Goal: Task Accomplishment & Management: Use online tool/utility

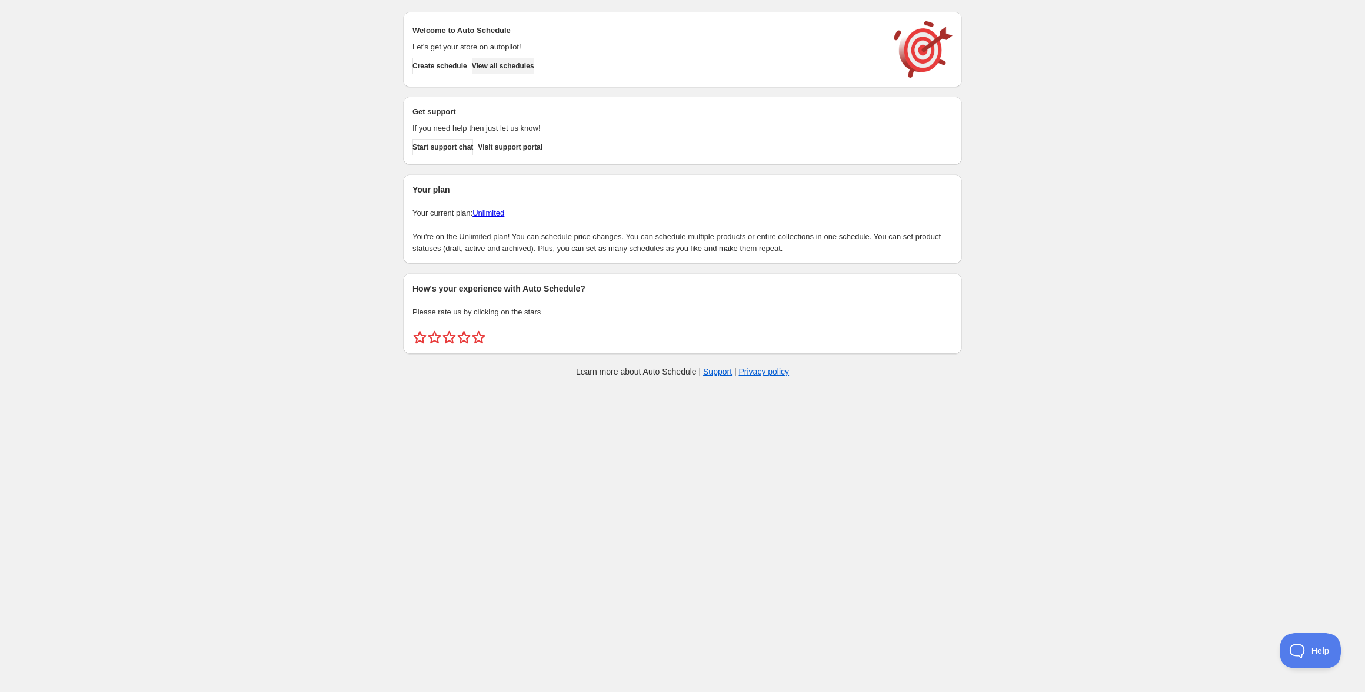
click at [534, 68] on span "View all schedules" at bounding box center [503, 65] width 62 height 9
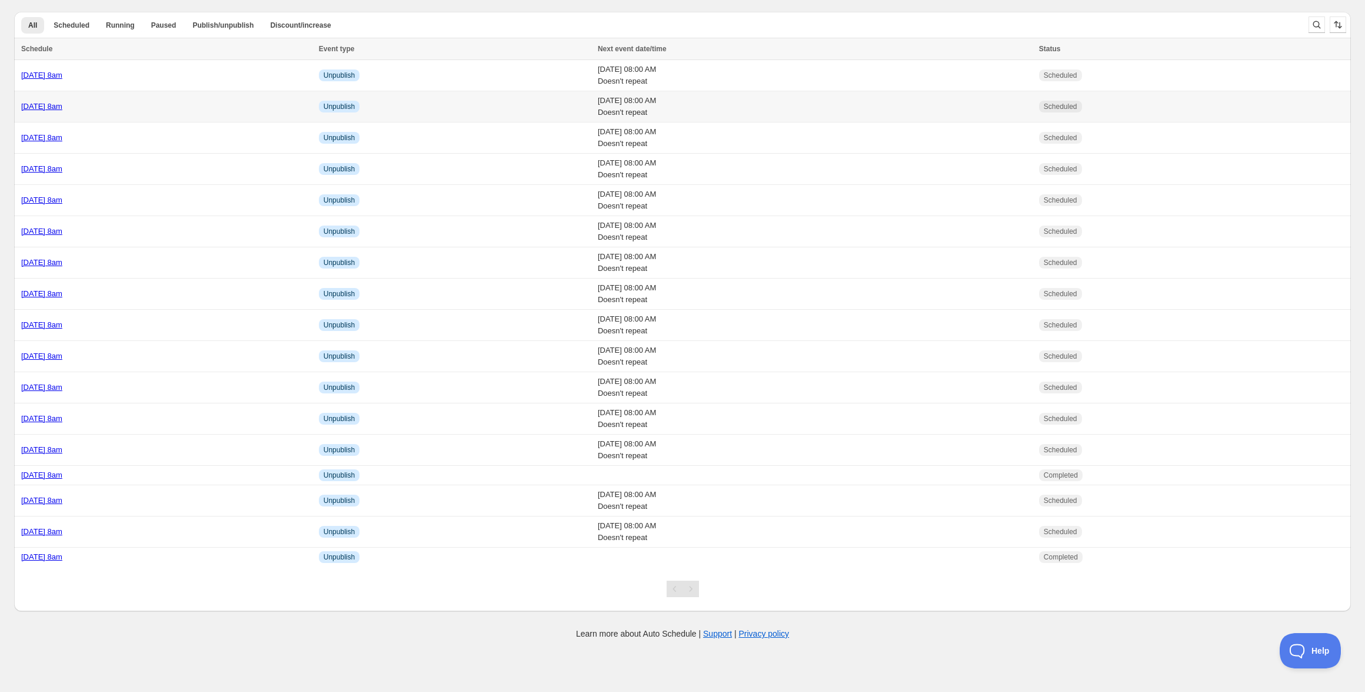
click at [62, 108] on link "[DATE] 8am" at bounding box center [41, 106] width 41 height 9
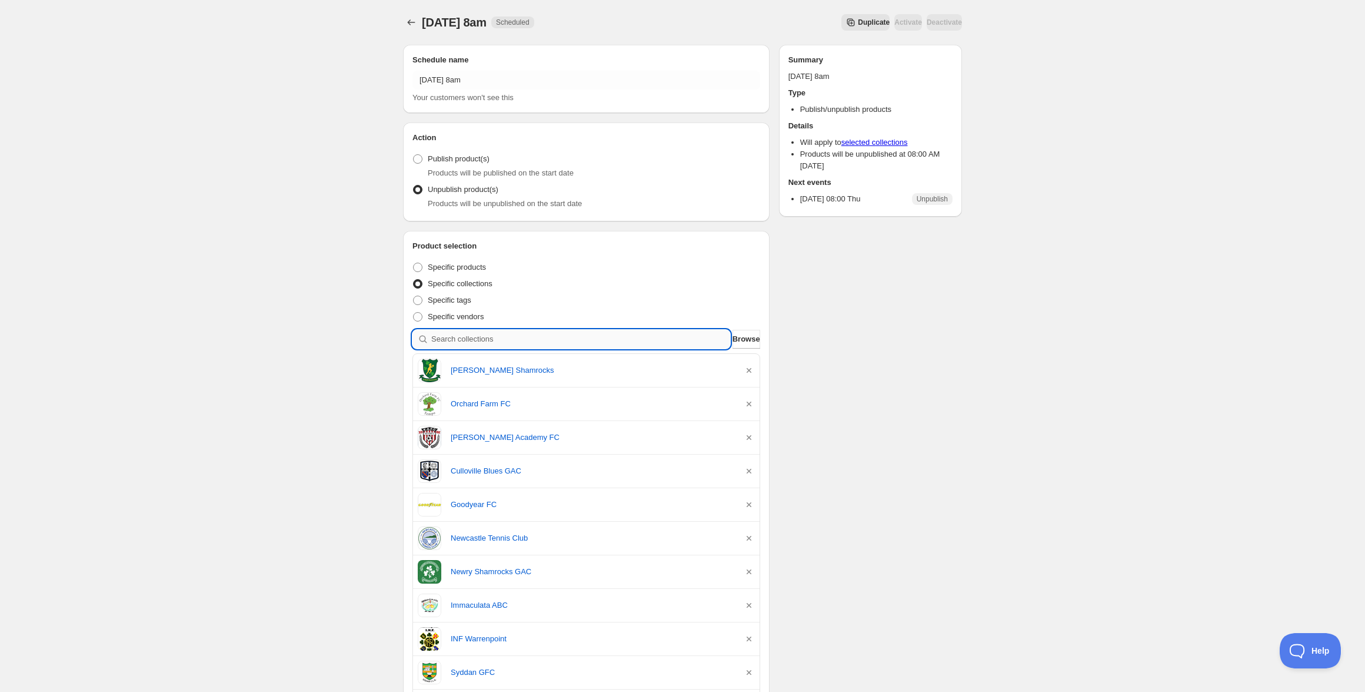
click at [555, 337] on input "search" at bounding box center [580, 339] width 299 height 19
paste input "Scarva Rangers FC"
type input "Scarva Rangers FC"
click at [672, 336] on input "search" at bounding box center [580, 339] width 299 height 19
paste input "Bessbrook United"
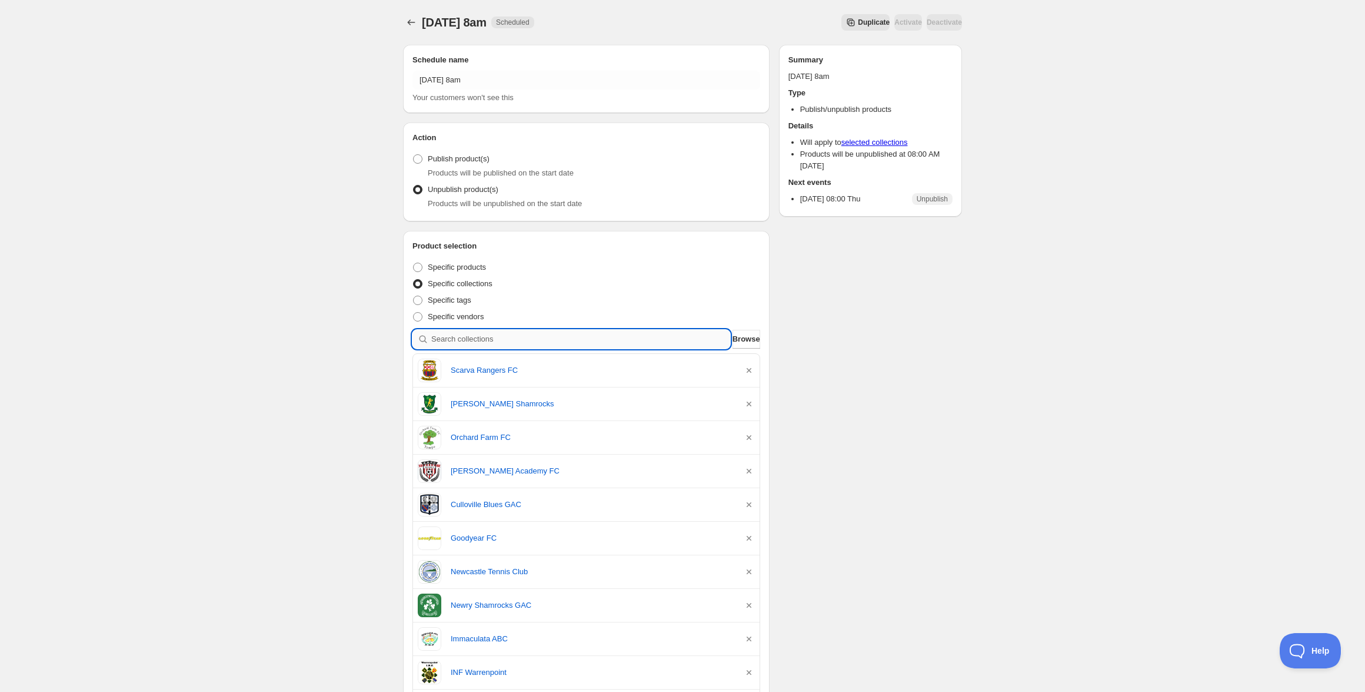
type input "Bessbrook United"
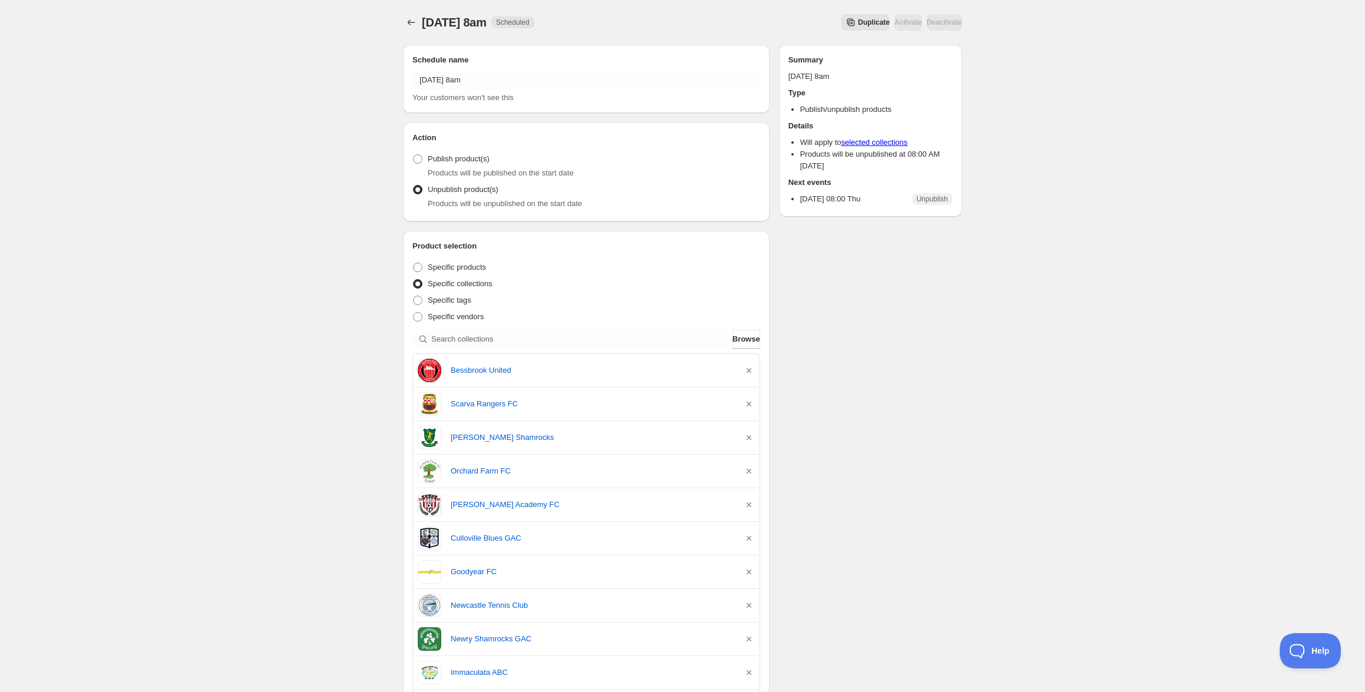
click at [829, 428] on div "Schedule name [DATE] 8am Your customers won't see this Action Action Publish pr…" at bounding box center [678, 658] width 569 height 1247
click at [542, 338] on input "search" at bounding box center [580, 339] width 299 height 19
paste input "Inis Oírr Handball"
type input "Inis Oírr Handball"
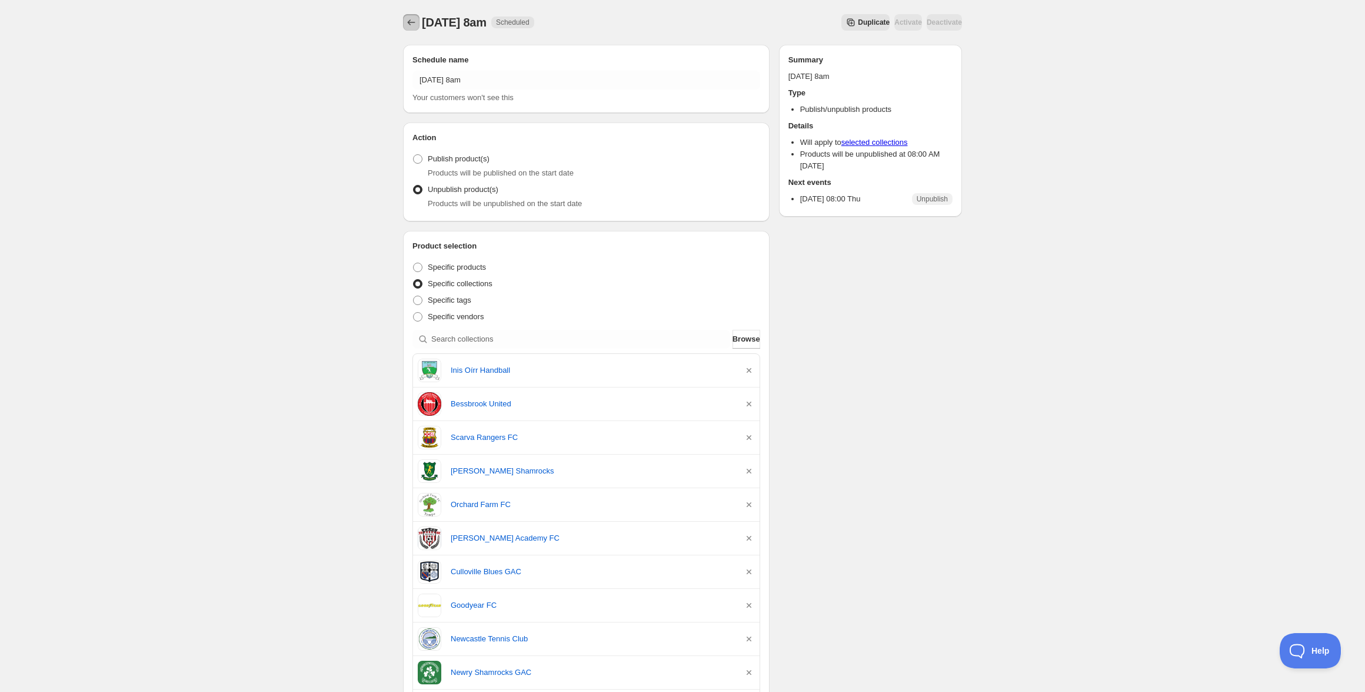
click at [414, 26] on icon "Schedules" at bounding box center [412, 22] width 12 height 12
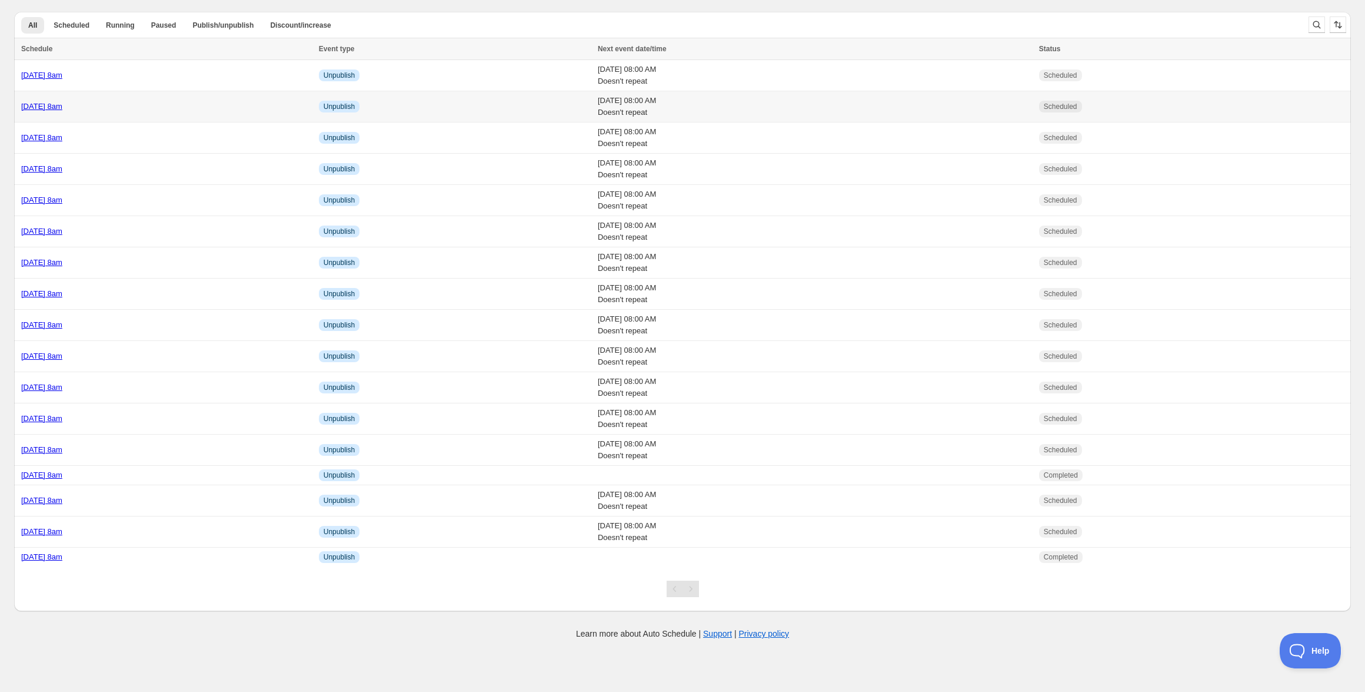
click at [224, 111] on div "[DATE] 8am" at bounding box center [166, 107] width 291 height 12
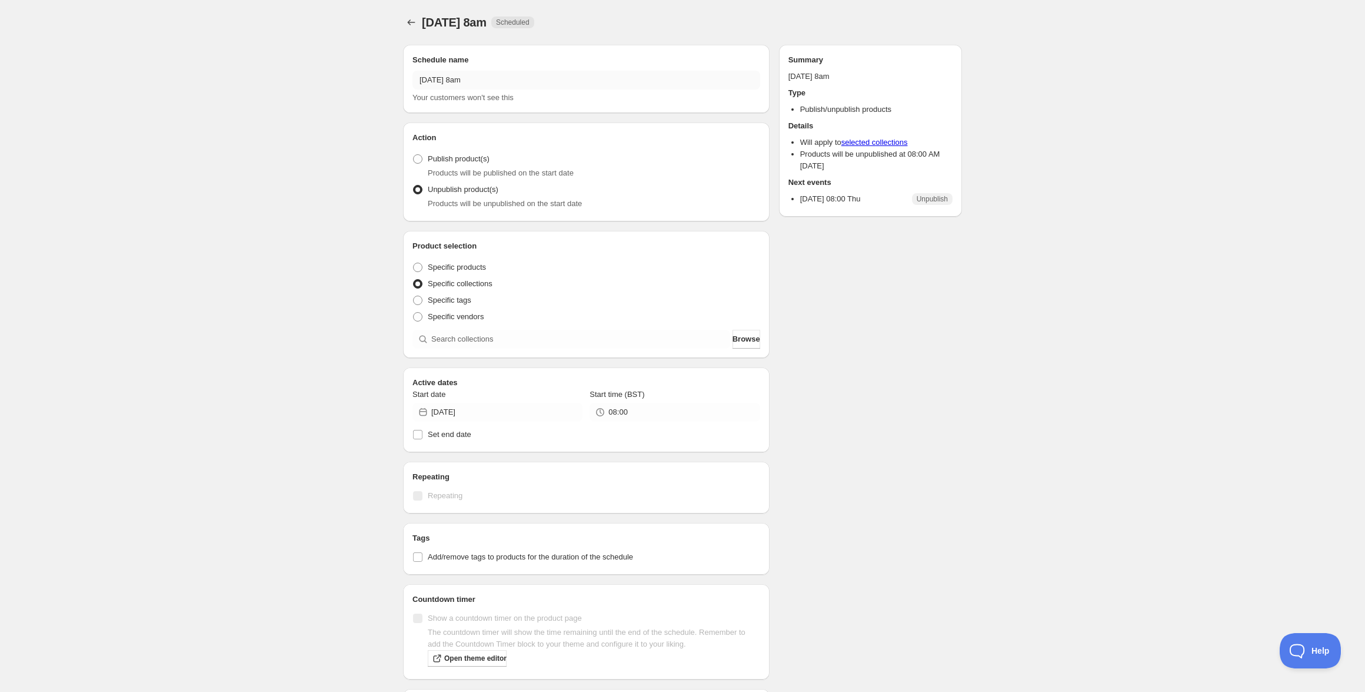
radio input "true"
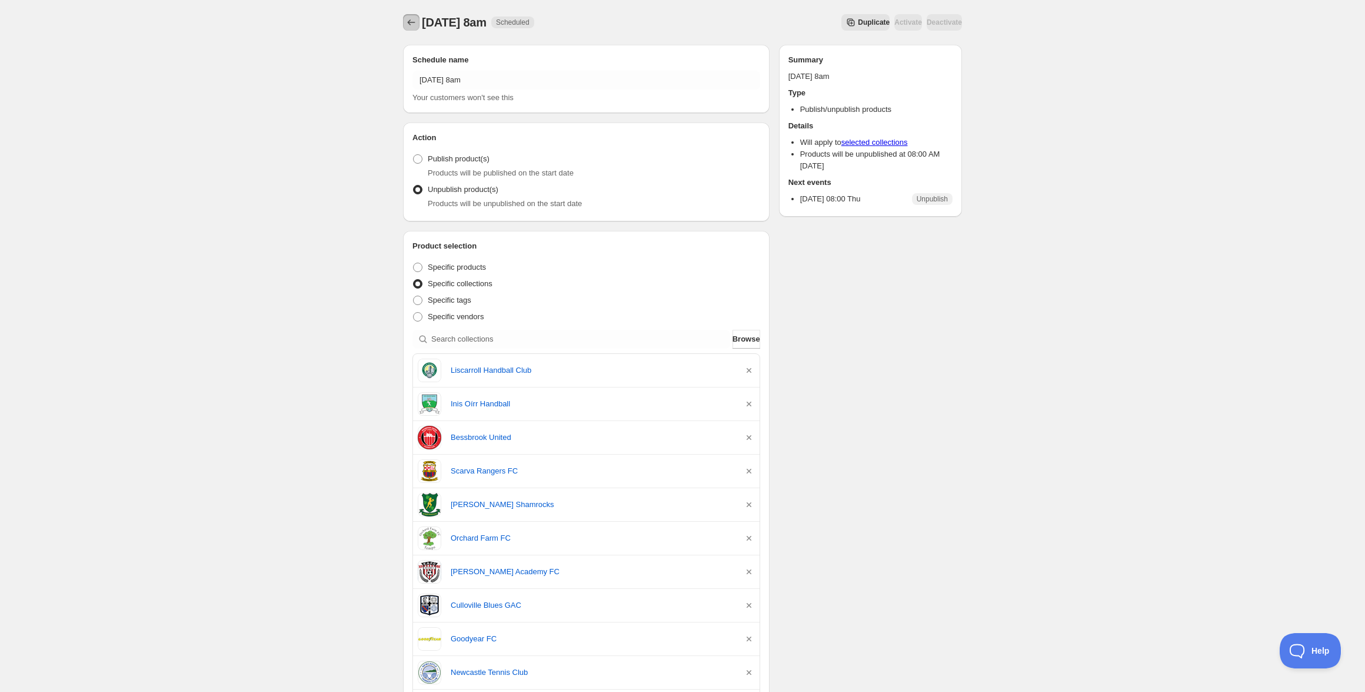
click at [407, 24] on icon "Schedules" at bounding box center [412, 22] width 12 height 12
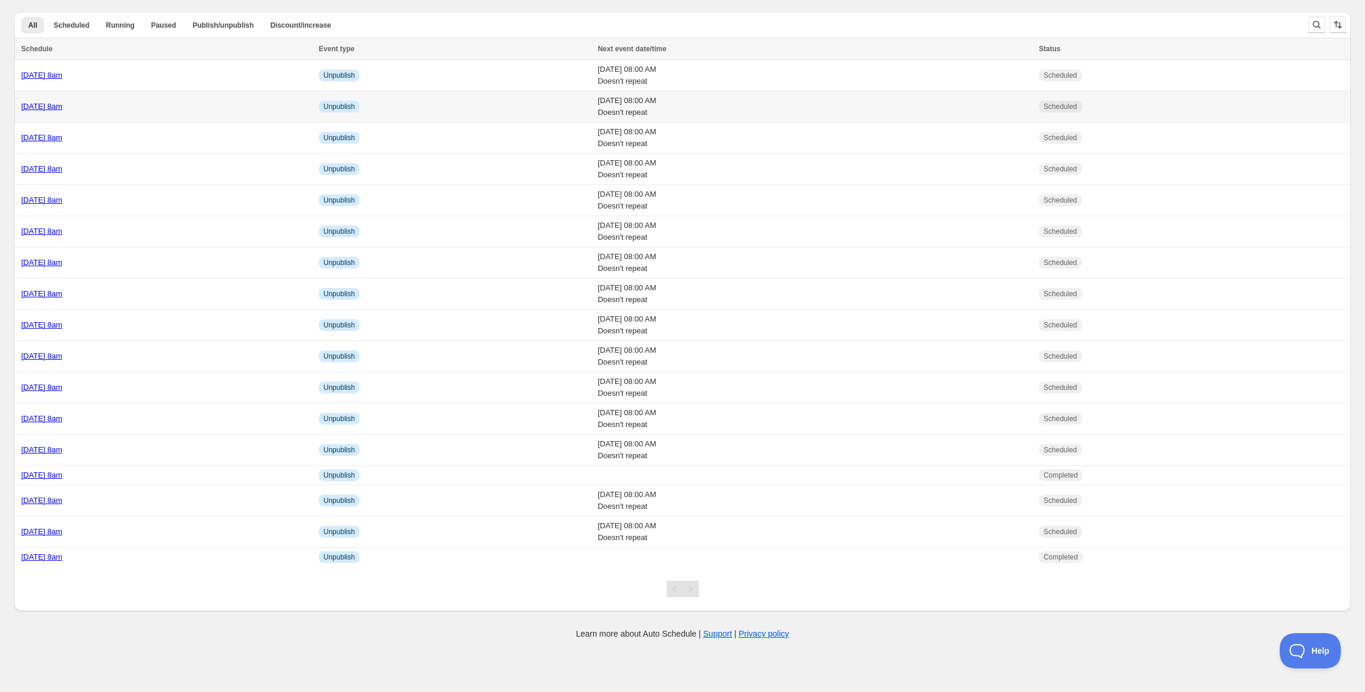
click at [139, 108] on div "[DATE] 8am" at bounding box center [166, 107] width 291 height 12
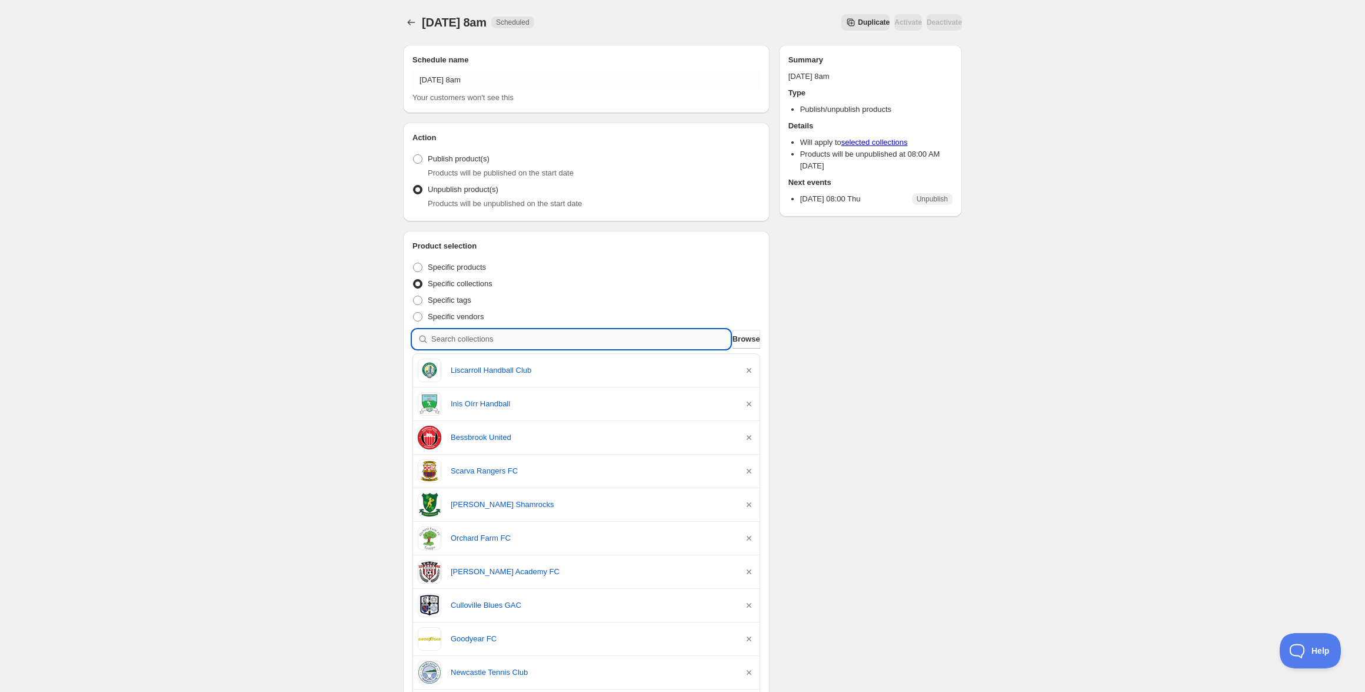
click at [516, 342] on input "search" at bounding box center [580, 339] width 299 height 19
paste input "Clare Handball"
type input "Clare Handball"
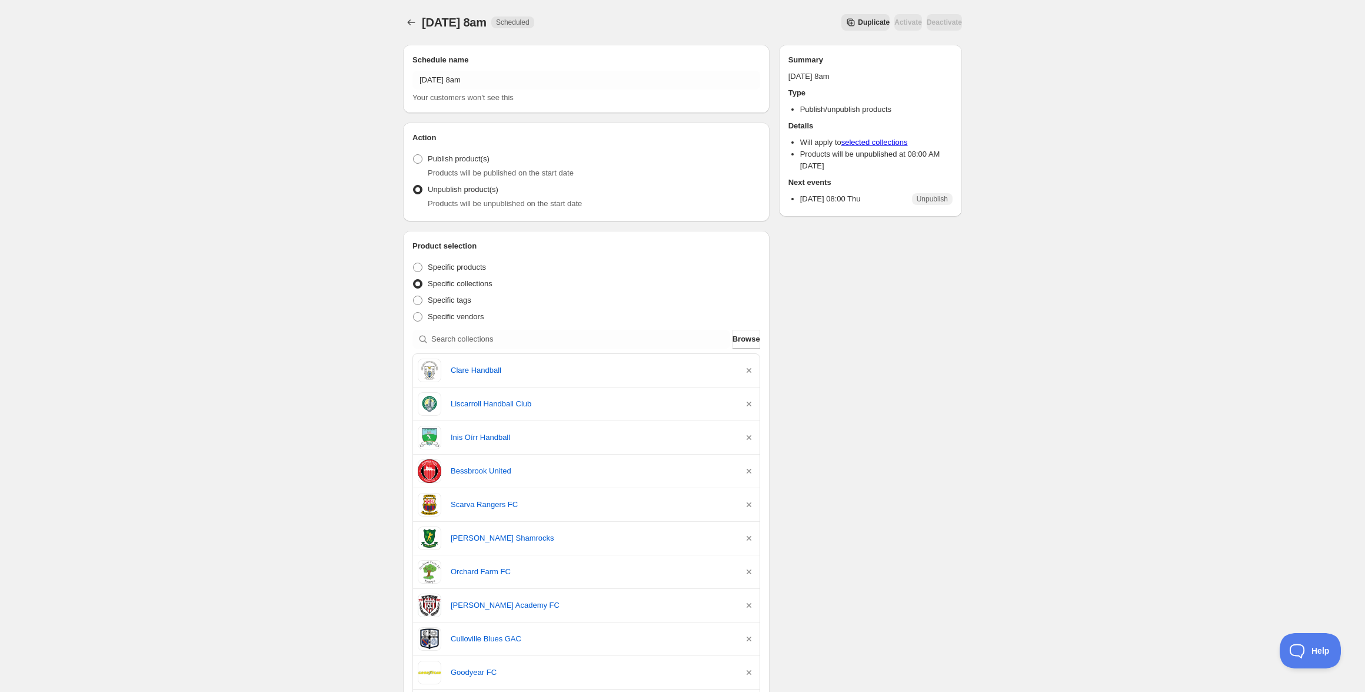
click at [411, 23] on icon "Schedules" at bounding box center [412, 22] width 12 height 12
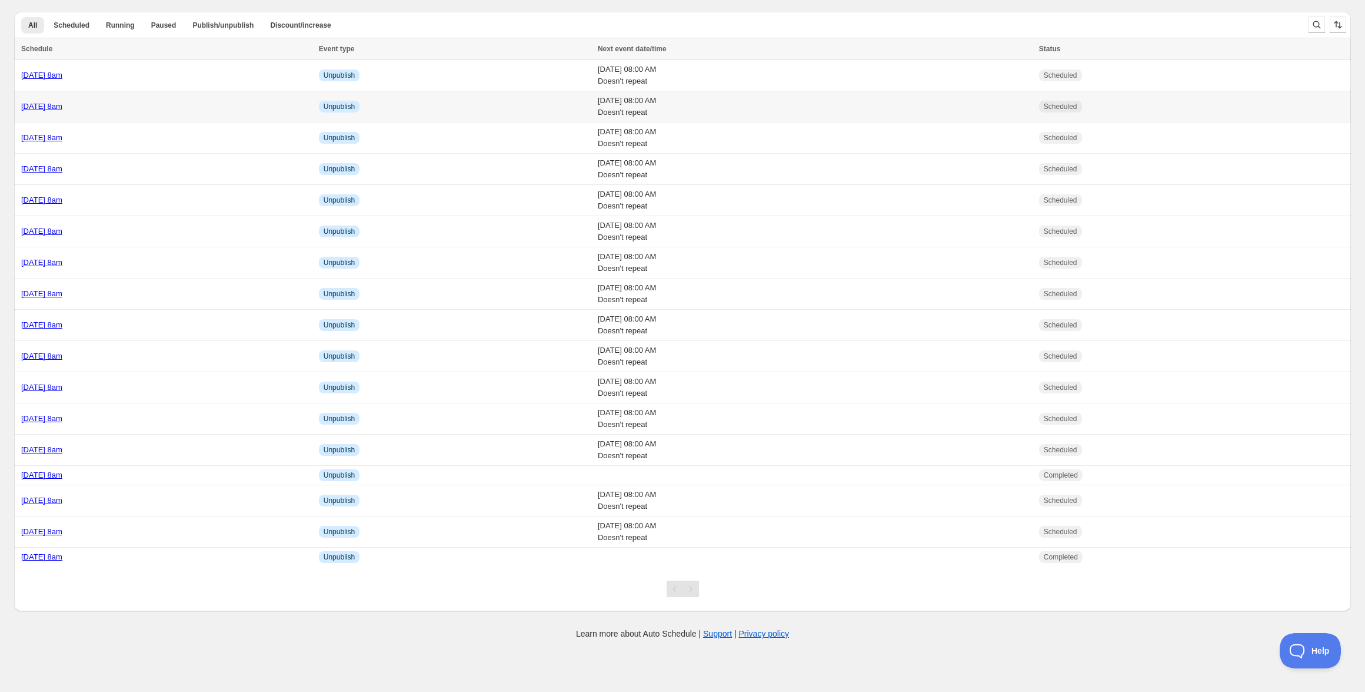
click at [120, 111] on div "[DATE] 8am" at bounding box center [166, 107] width 291 height 12
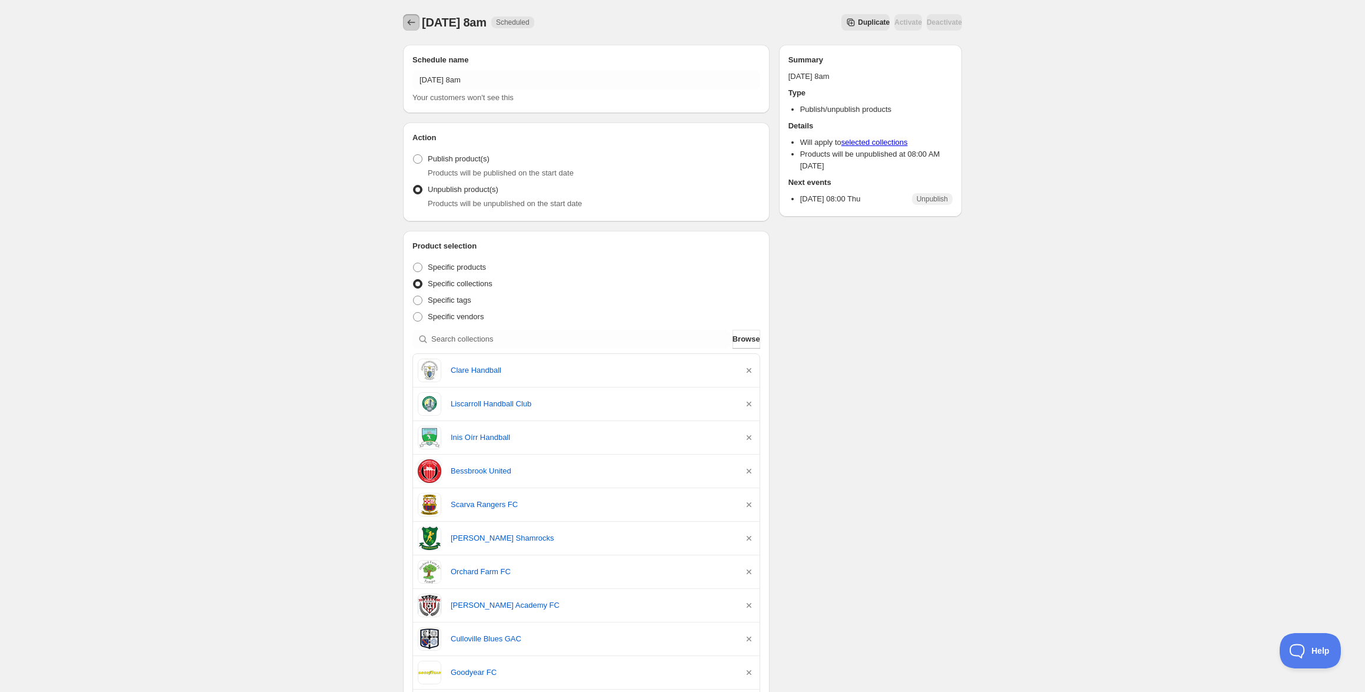
click at [410, 28] on button "Schedules" at bounding box center [411, 22] width 16 height 16
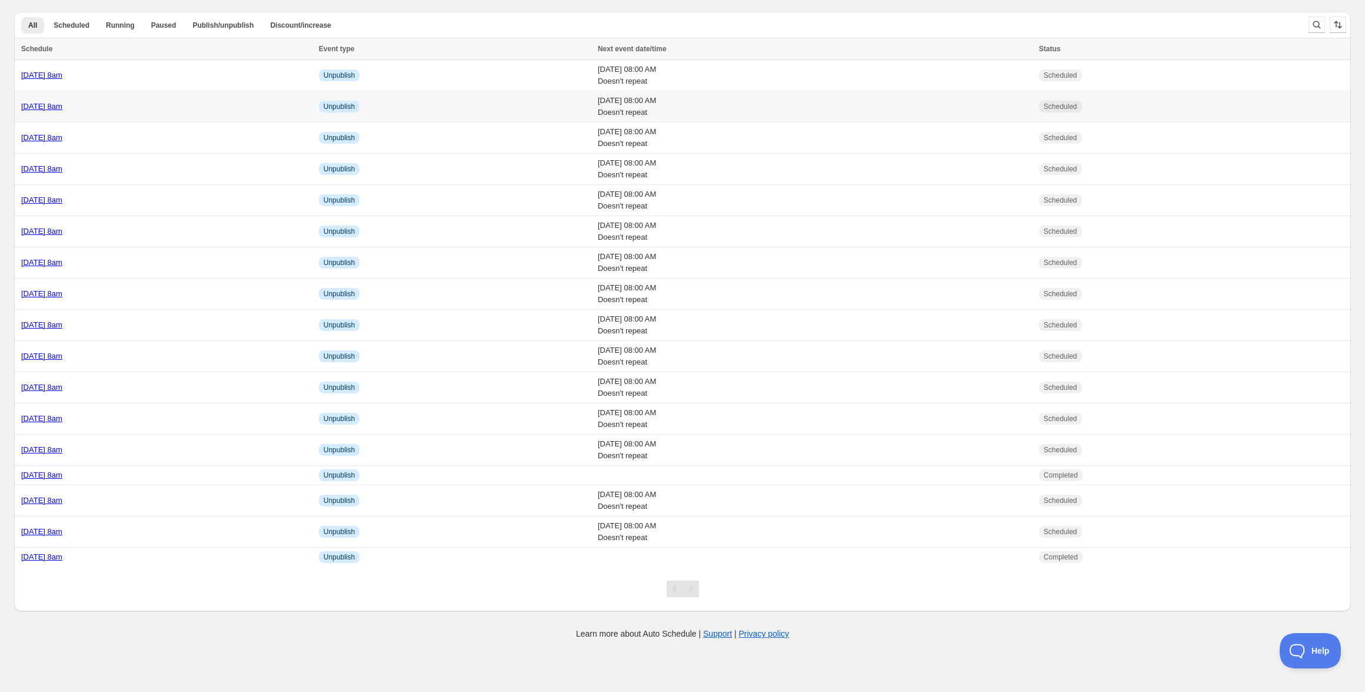
click at [62, 106] on link "[DATE] 8am" at bounding box center [41, 106] width 41 height 9
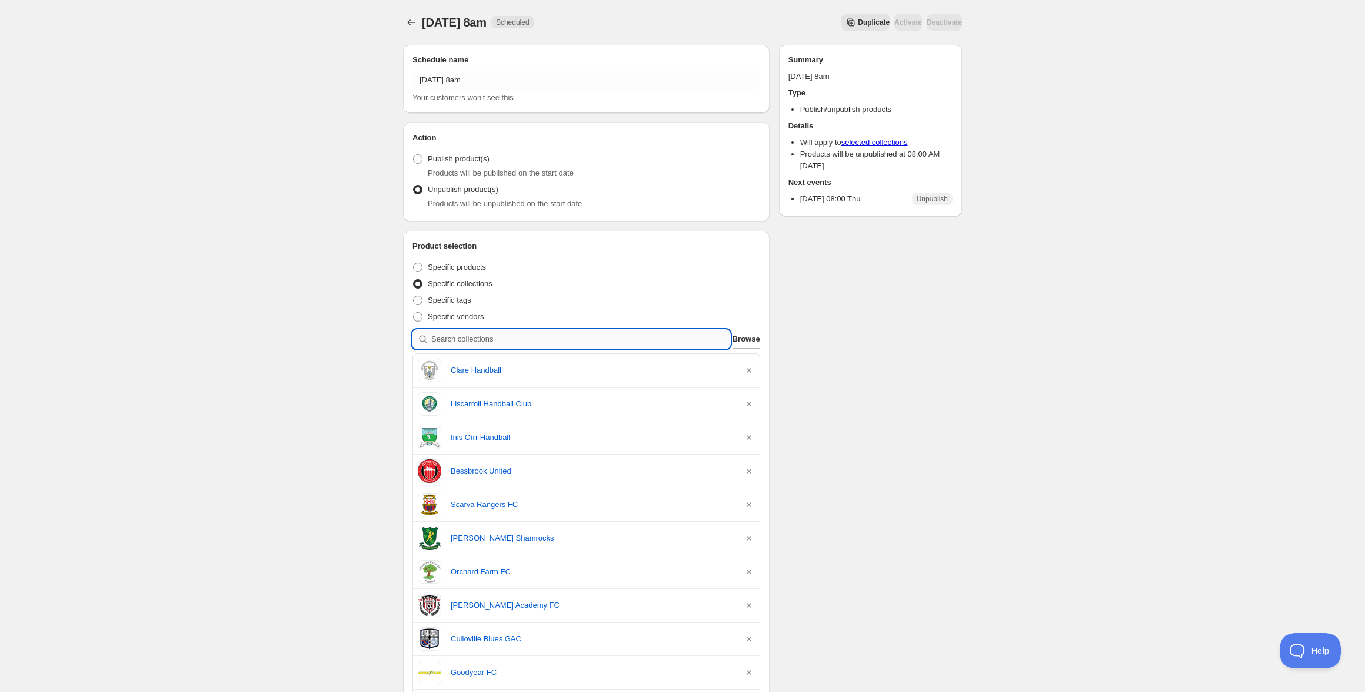
click at [547, 334] on input "search" at bounding box center [580, 339] width 299 height 19
paste input "Clarecastle Handball Club"
type input "Clarecastle Handball Club"
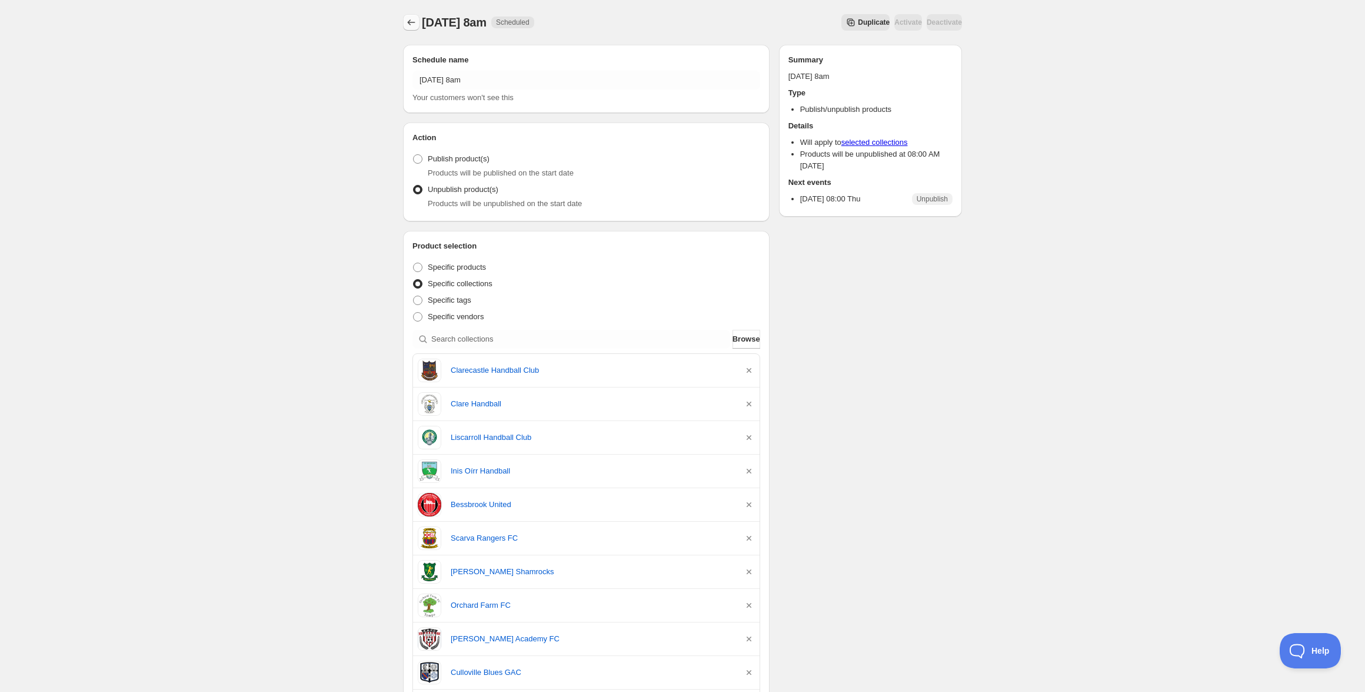
click at [411, 28] on icon "Schedules" at bounding box center [412, 22] width 12 height 12
